Goal: Navigation & Orientation: Go to known website

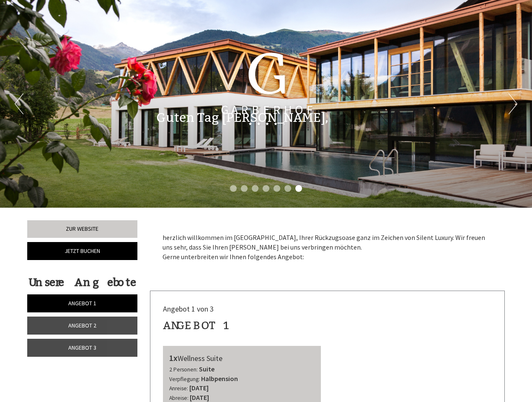
click at [266, 201] on div "Previous Next 1 2 3 4 5 6 7" at bounding box center [266, 104] width 532 height 208
click at [233, 189] on li "1" at bounding box center [233, 188] width 7 height 7
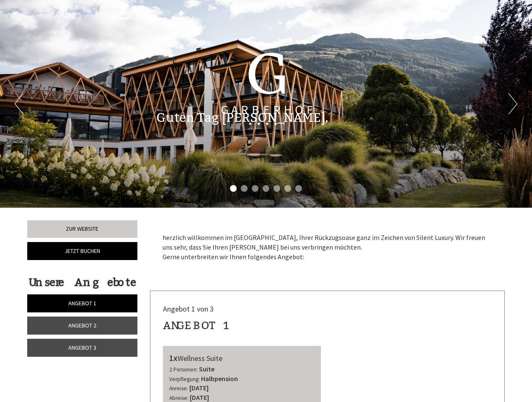
click at [244, 189] on li "2" at bounding box center [244, 188] width 7 height 7
click at [255, 189] on li "3" at bounding box center [255, 188] width 7 height 7
click at [266, 189] on li "4" at bounding box center [266, 188] width 7 height 7
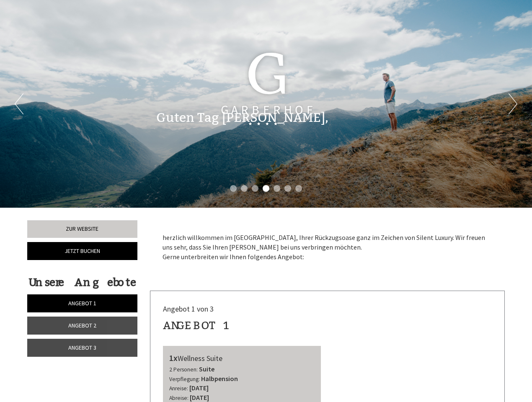
click at [277, 189] on li "5" at bounding box center [277, 188] width 7 height 7
click at [288, 189] on li "6" at bounding box center [288, 188] width 7 height 7
click at [299, 189] on li "7" at bounding box center [298, 188] width 7 height 7
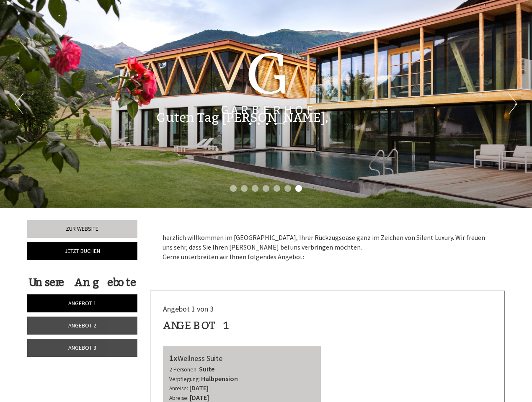
click at [82, 303] on span "Angebot 1" at bounding box center [82, 304] width 28 height 8
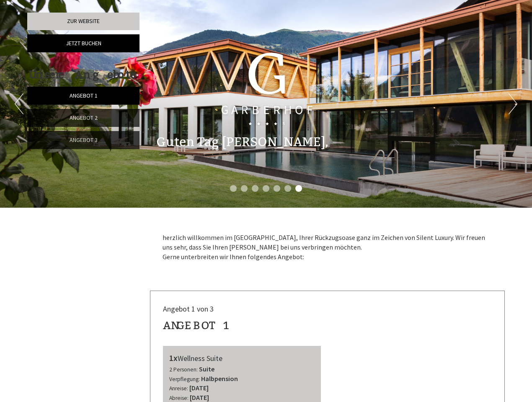
scroll to position [291, 0]
